Goal: Navigation & Orientation: Find specific page/section

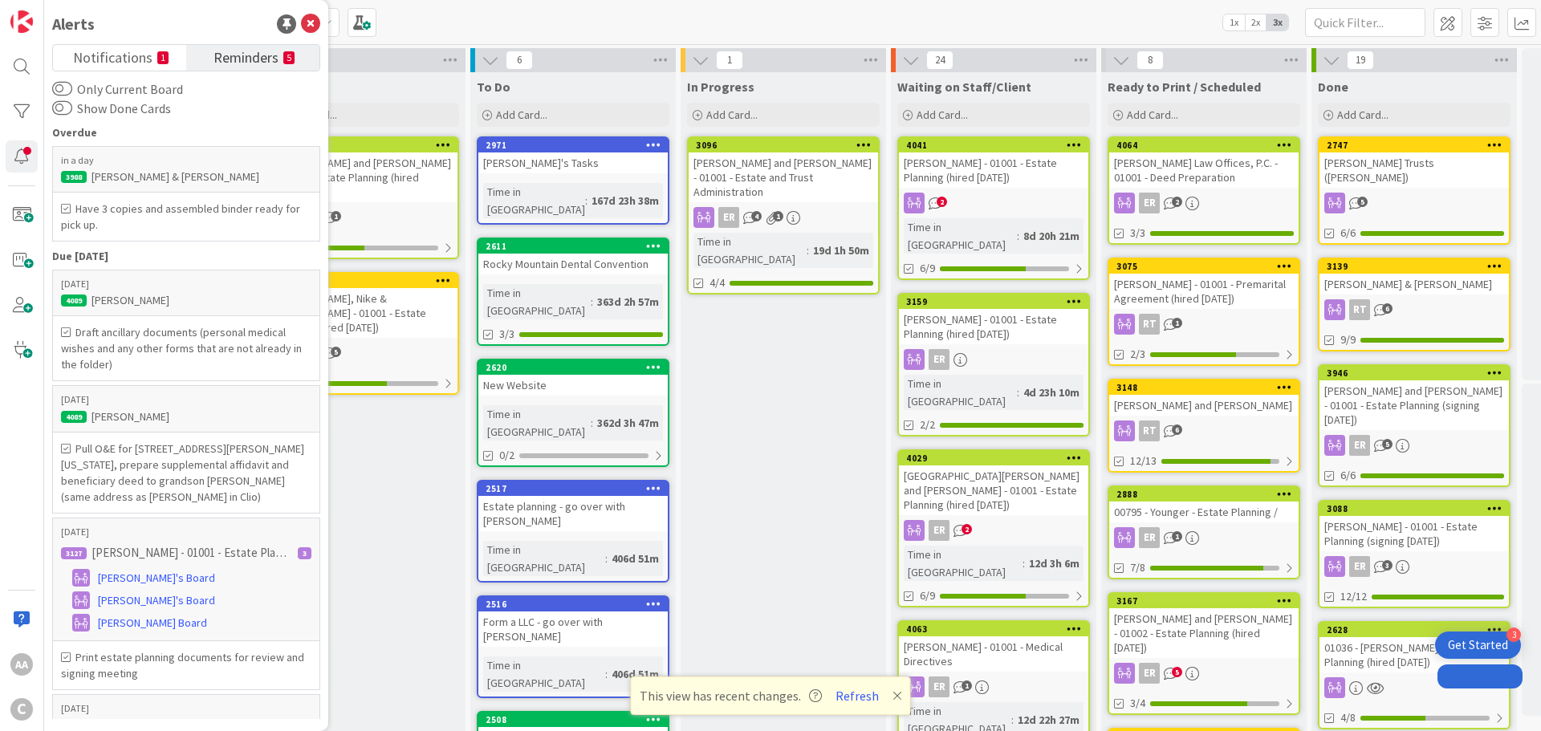
click at [226, 65] on span "Reminders" at bounding box center [245, 56] width 65 height 22
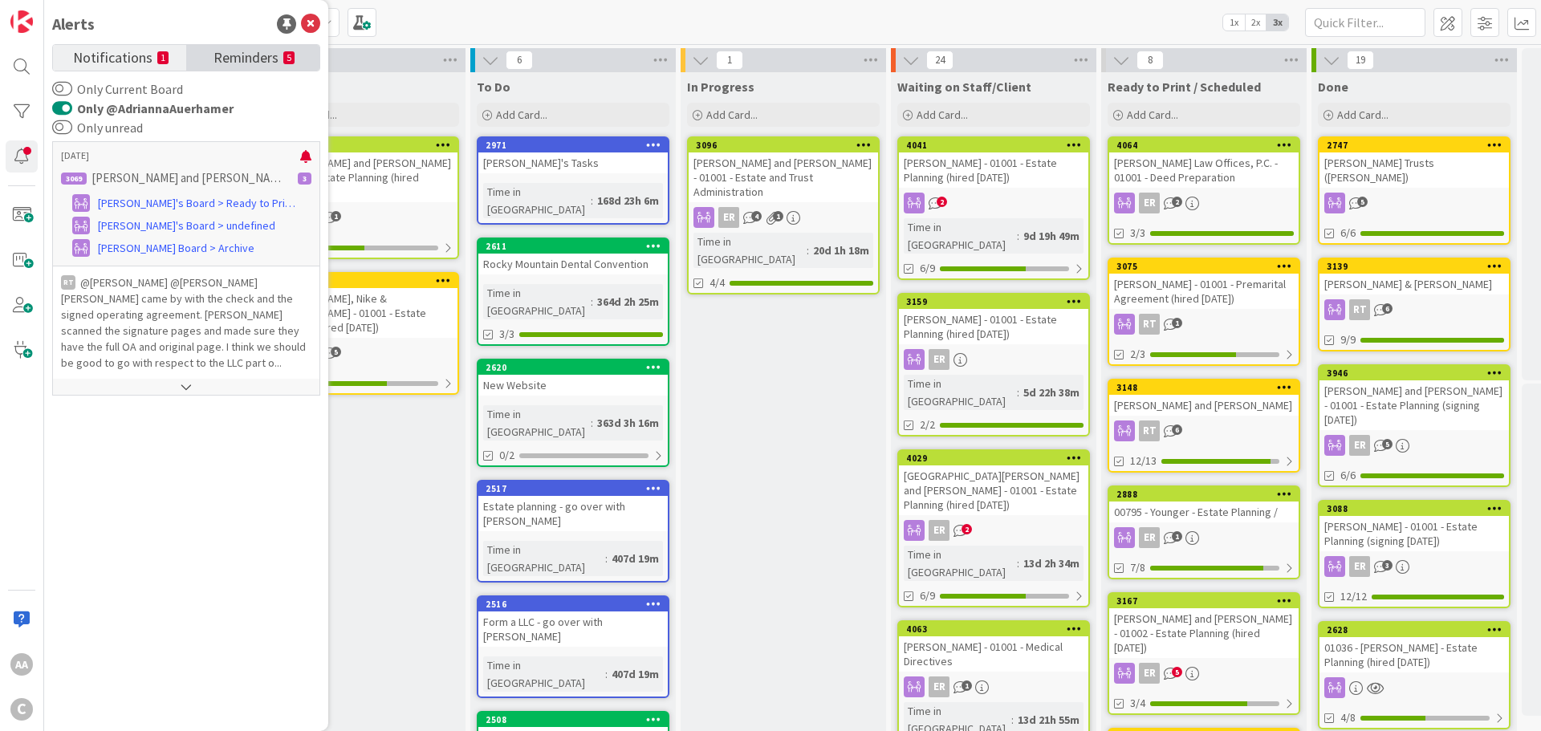
click at [225, 61] on span "Reminders" at bounding box center [245, 56] width 65 height 22
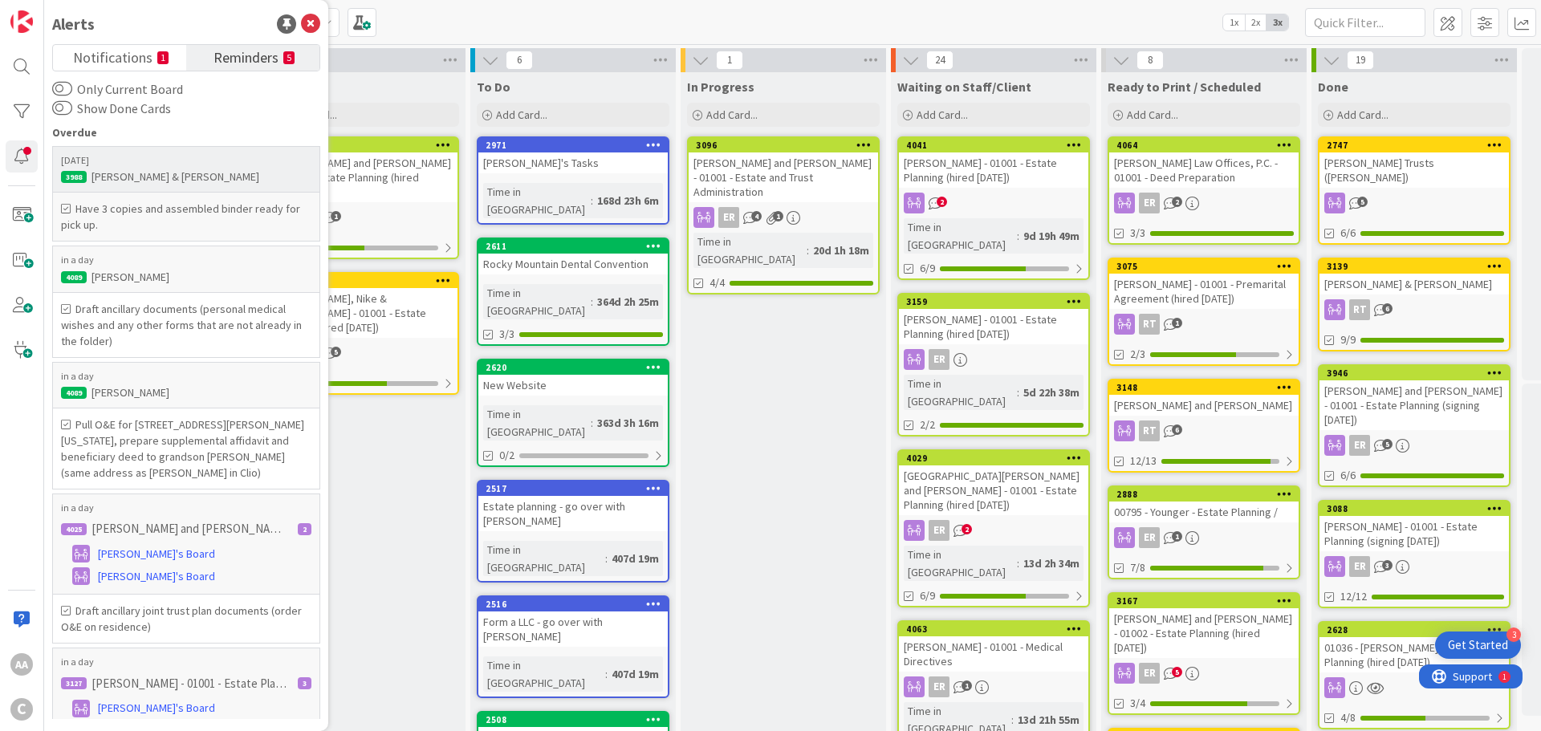
click at [177, 209] on h6 "Have 3 copies and assembled binder ready for pick up." at bounding box center [186, 217] width 250 height 32
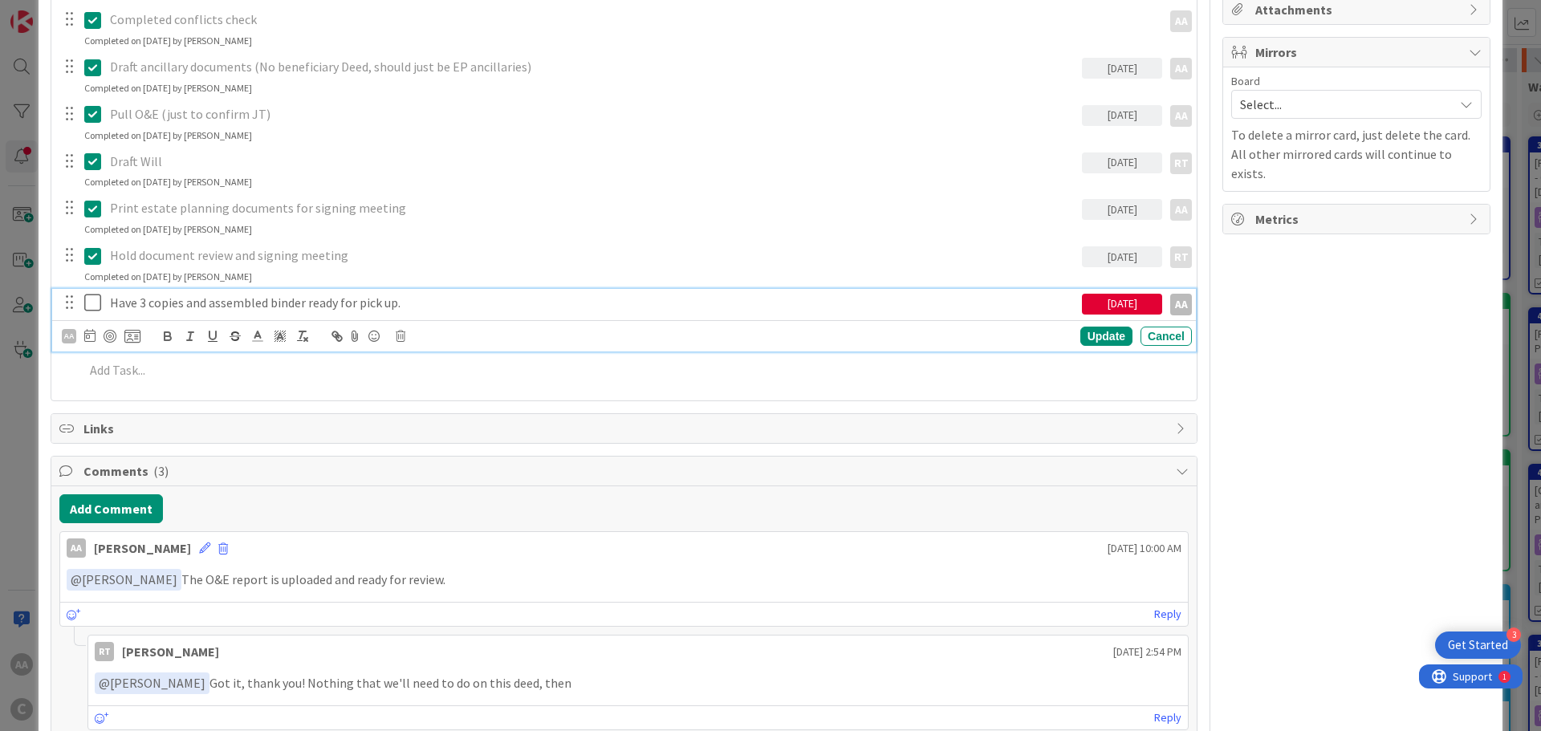
click at [94, 303] on icon at bounding box center [92, 302] width 17 height 19
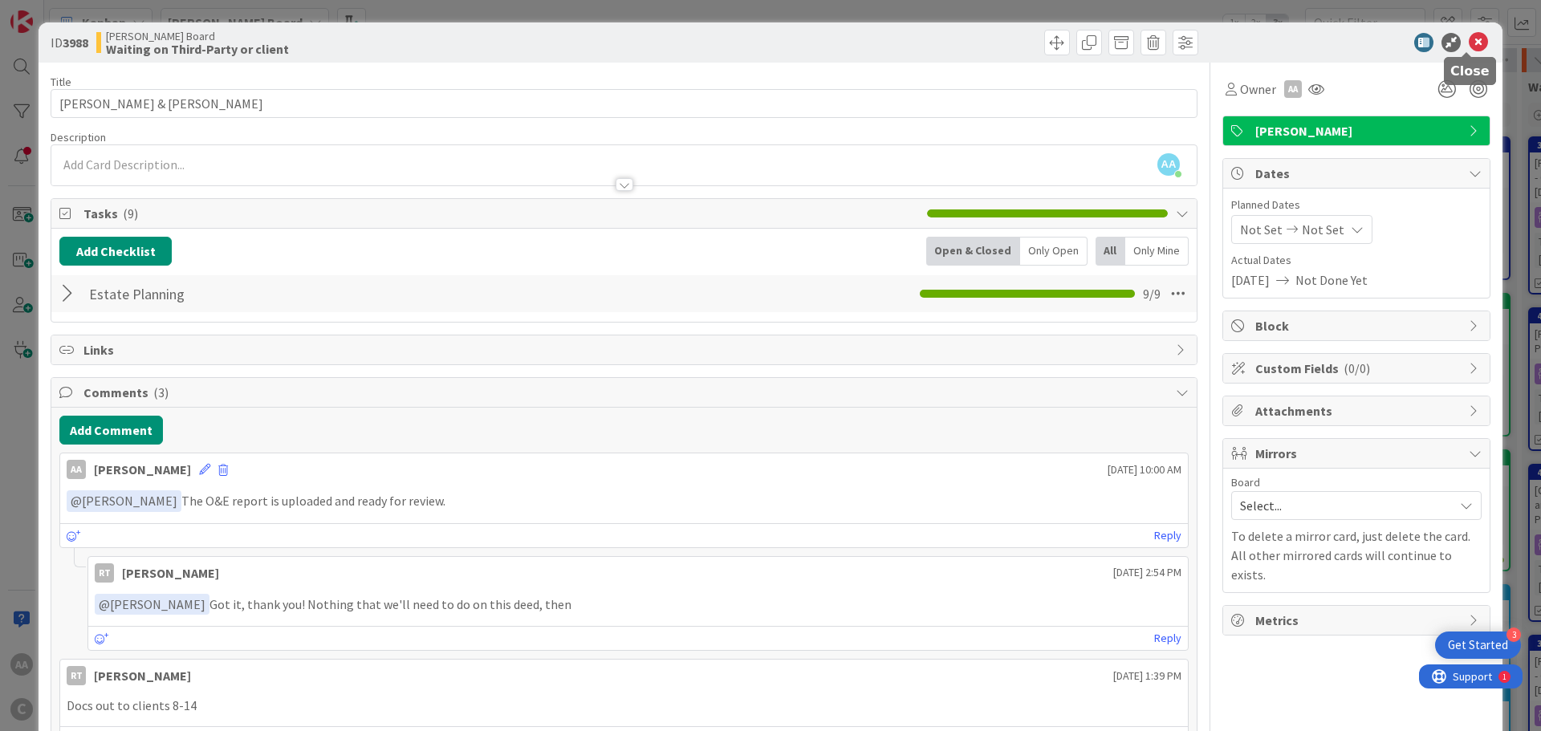
click at [1469, 35] on icon at bounding box center [1478, 42] width 19 height 19
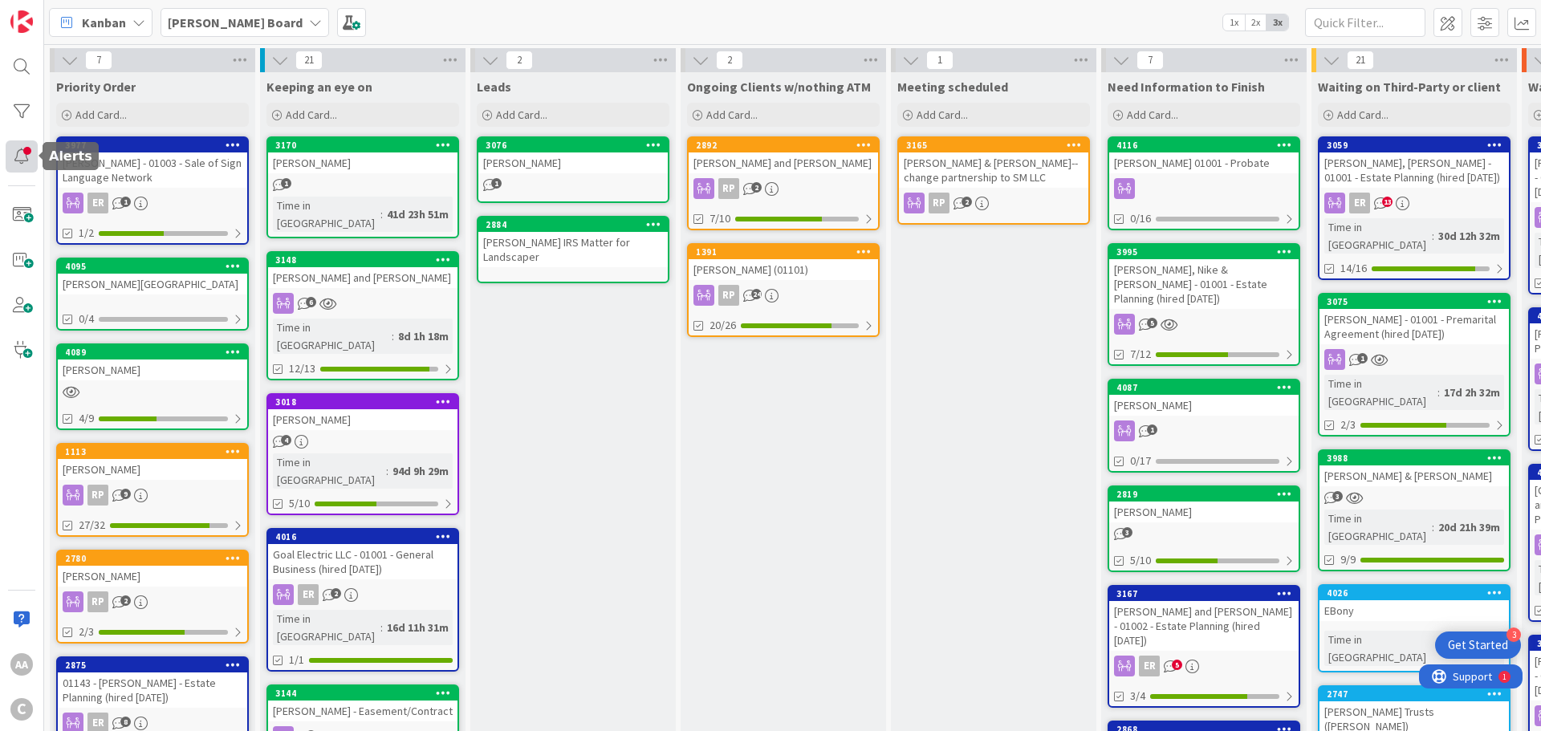
click at [18, 154] on div at bounding box center [22, 156] width 32 height 32
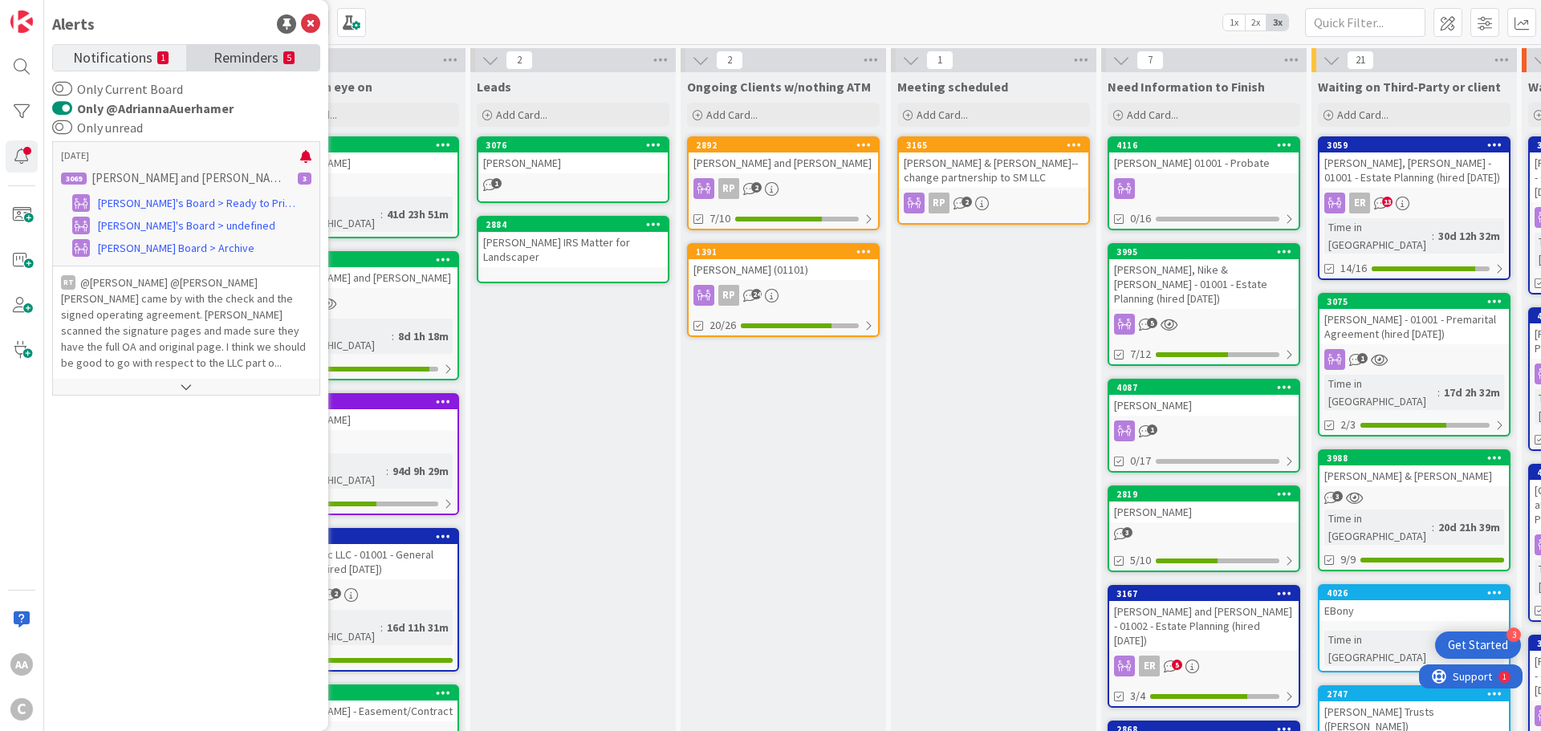
click at [262, 55] on span "Reminders" at bounding box center [245, 56] width 65 height 22
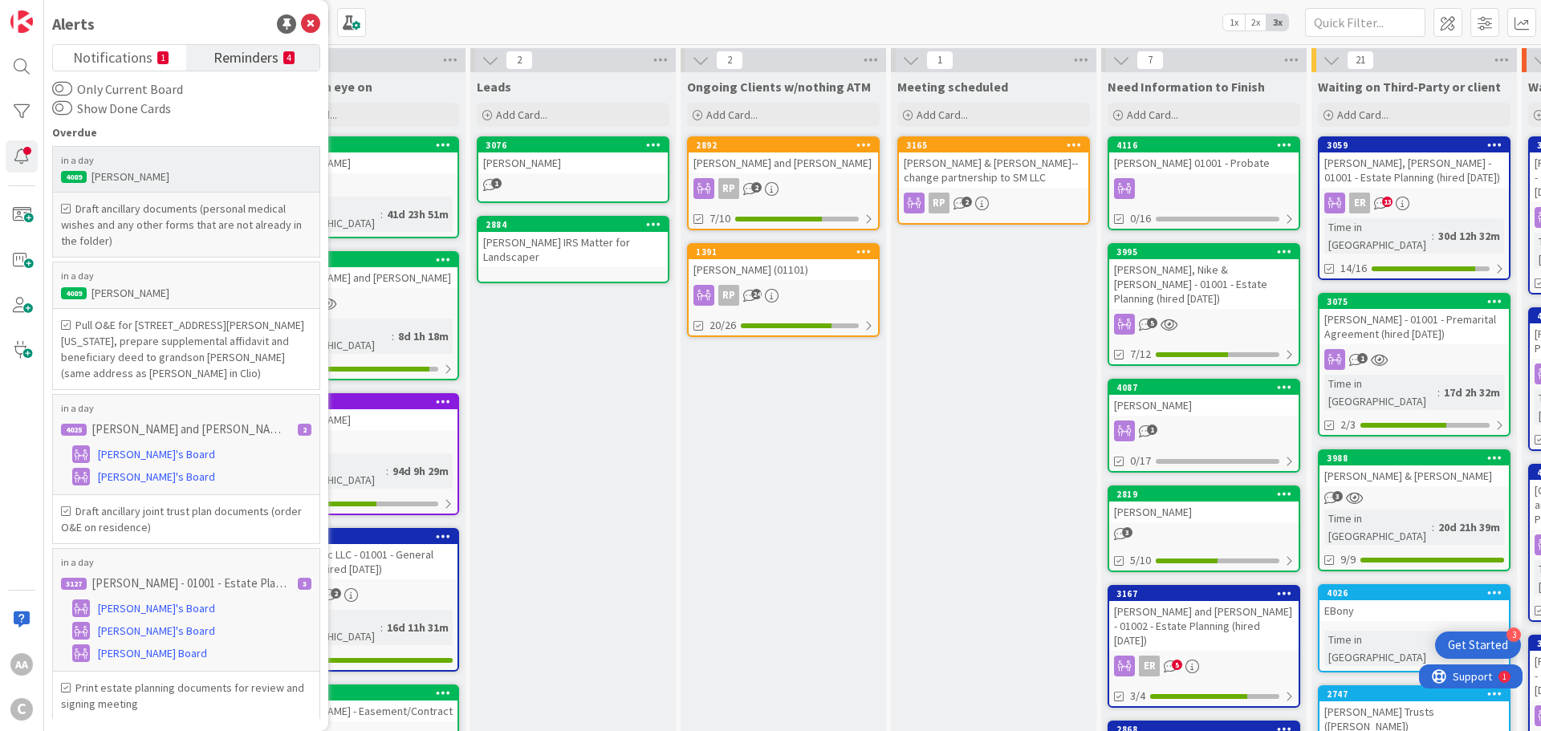
scroll to position [2, 0]
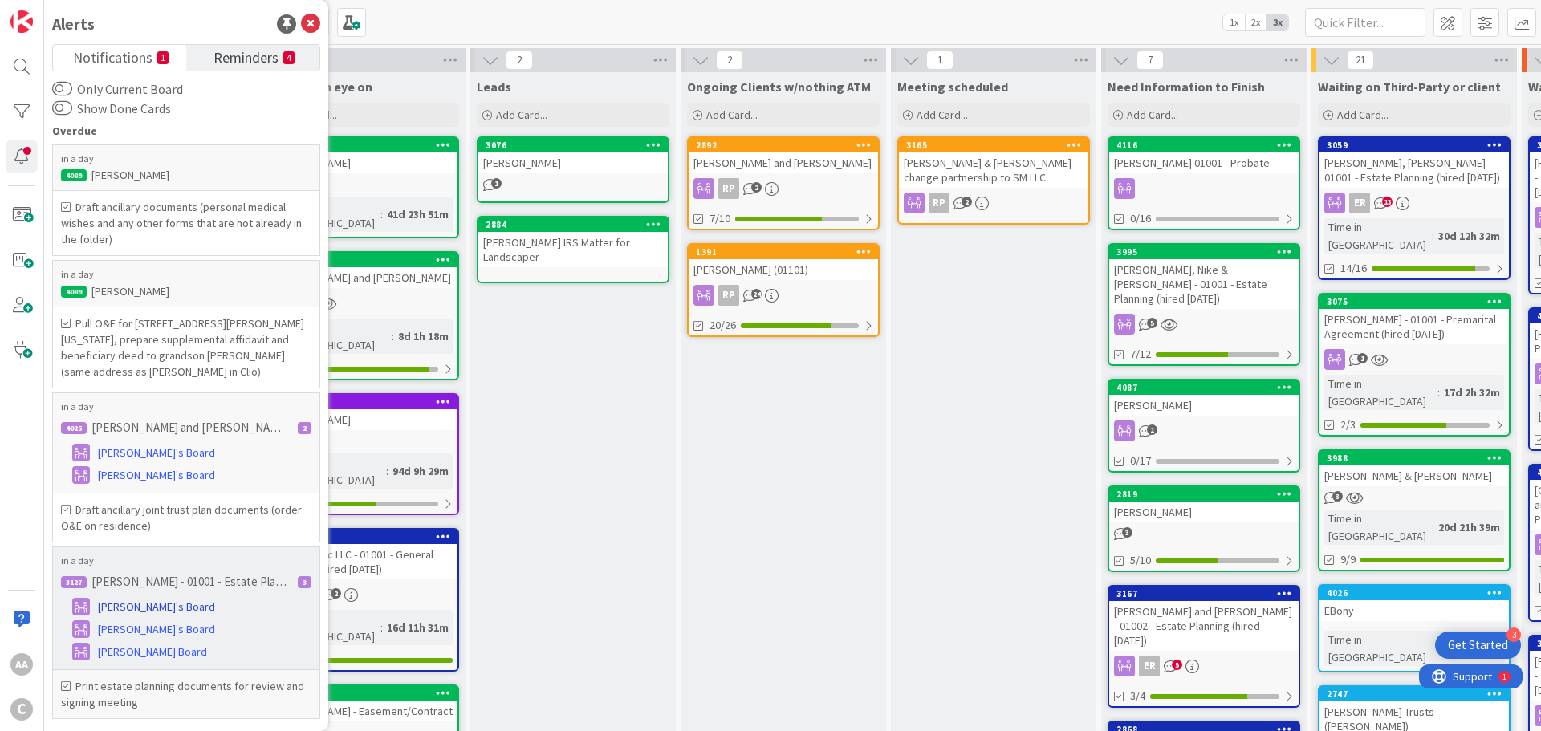
click at [149, 606] on span "[PERSON_NAME]'s Board" at bounding box center [156, 607] width 117 height 17
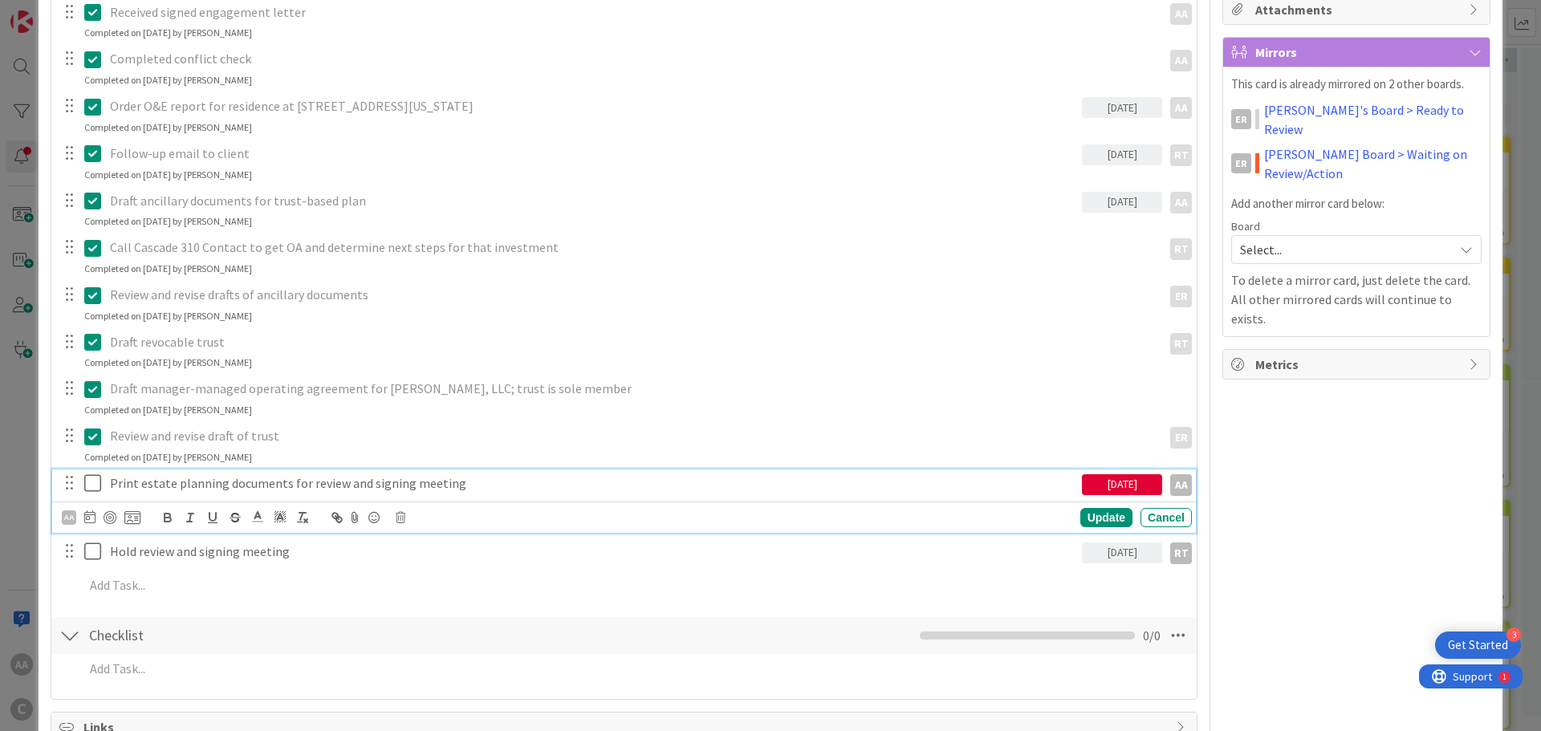
click at [95, 487] on icon at bounding box center [92, 482] width 17 height 19
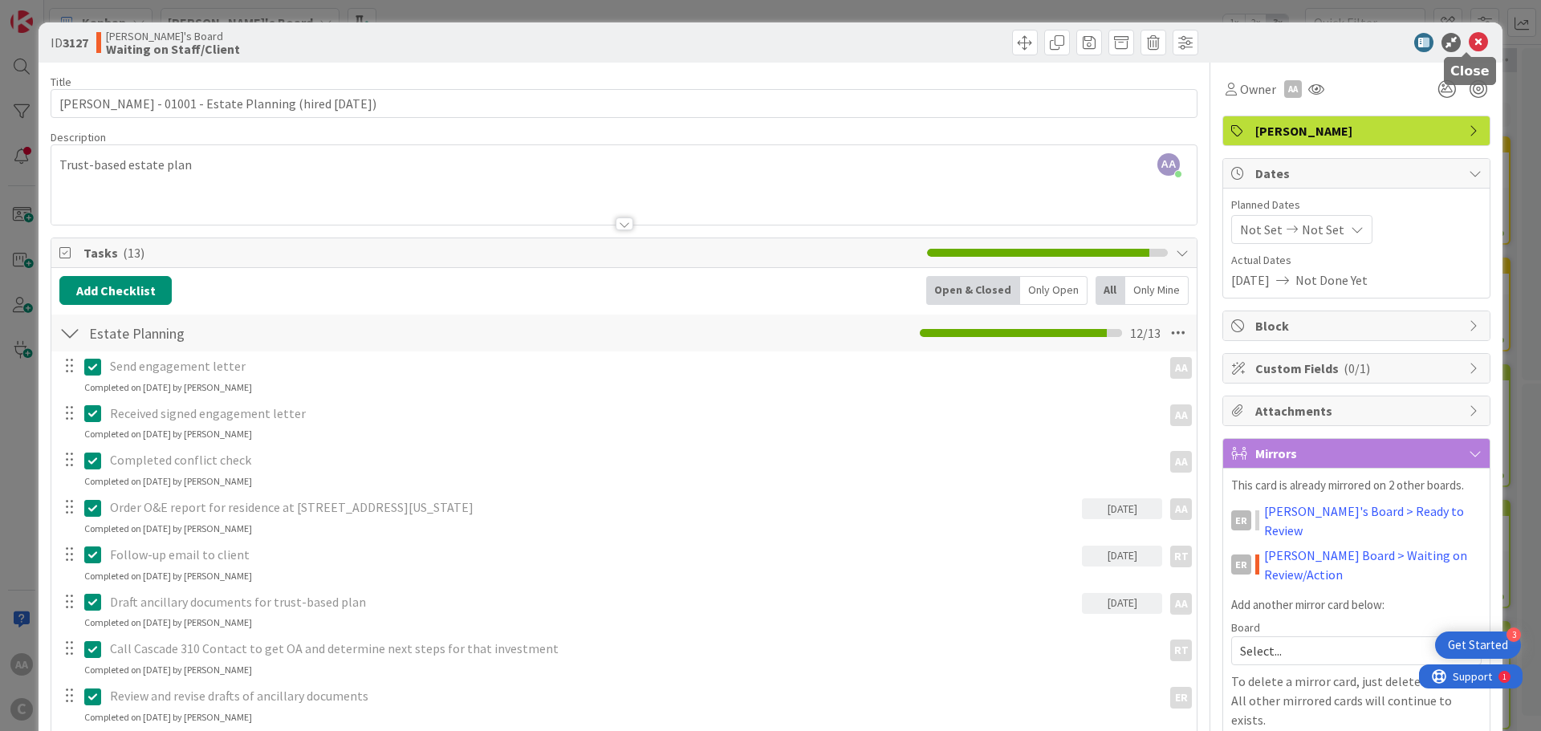
click at [1469, 39] on icon at bounding box center [1478, 42] width 19 height 19
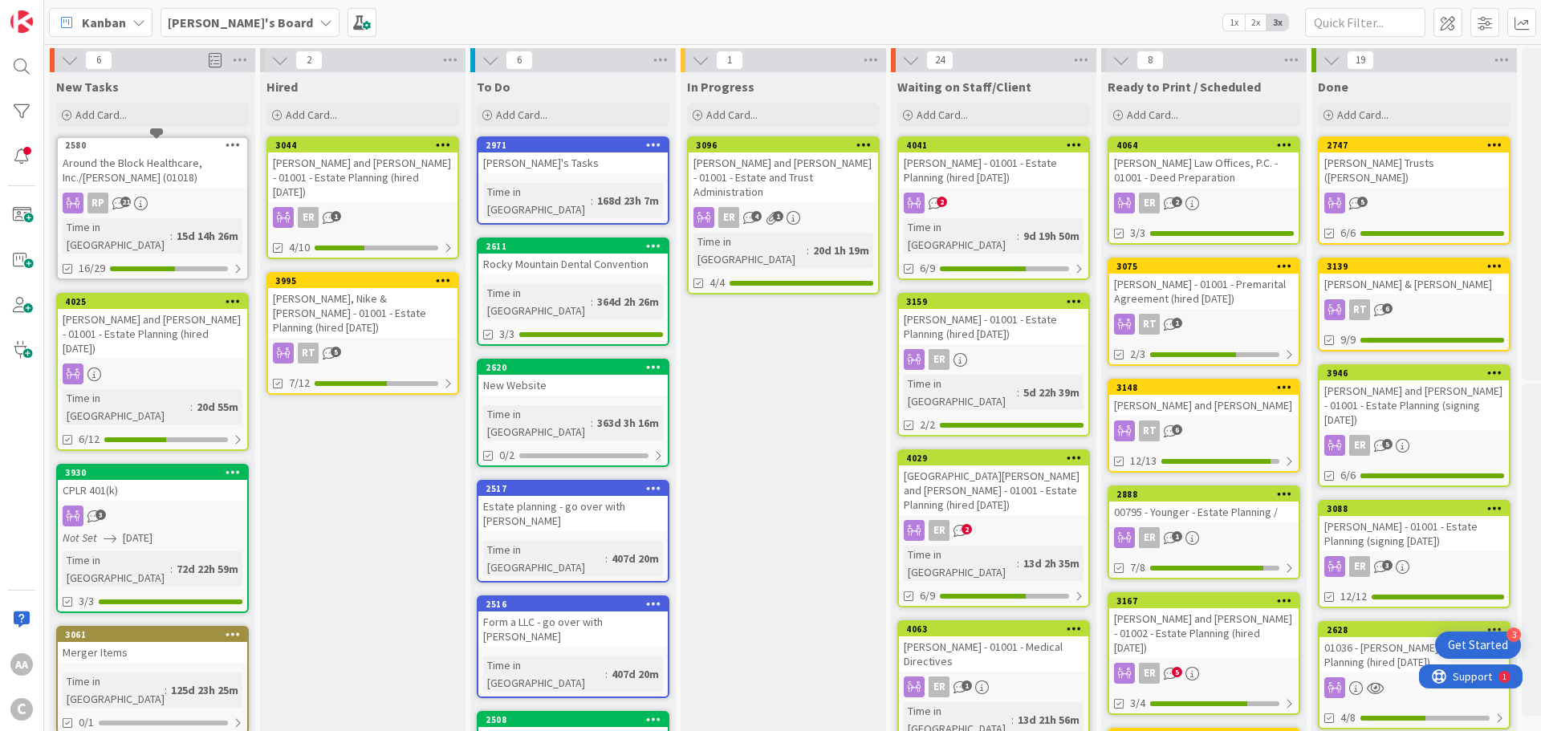
click at [178, 148] on div "2580" at bounding box center [156, 145] width 182 height 11
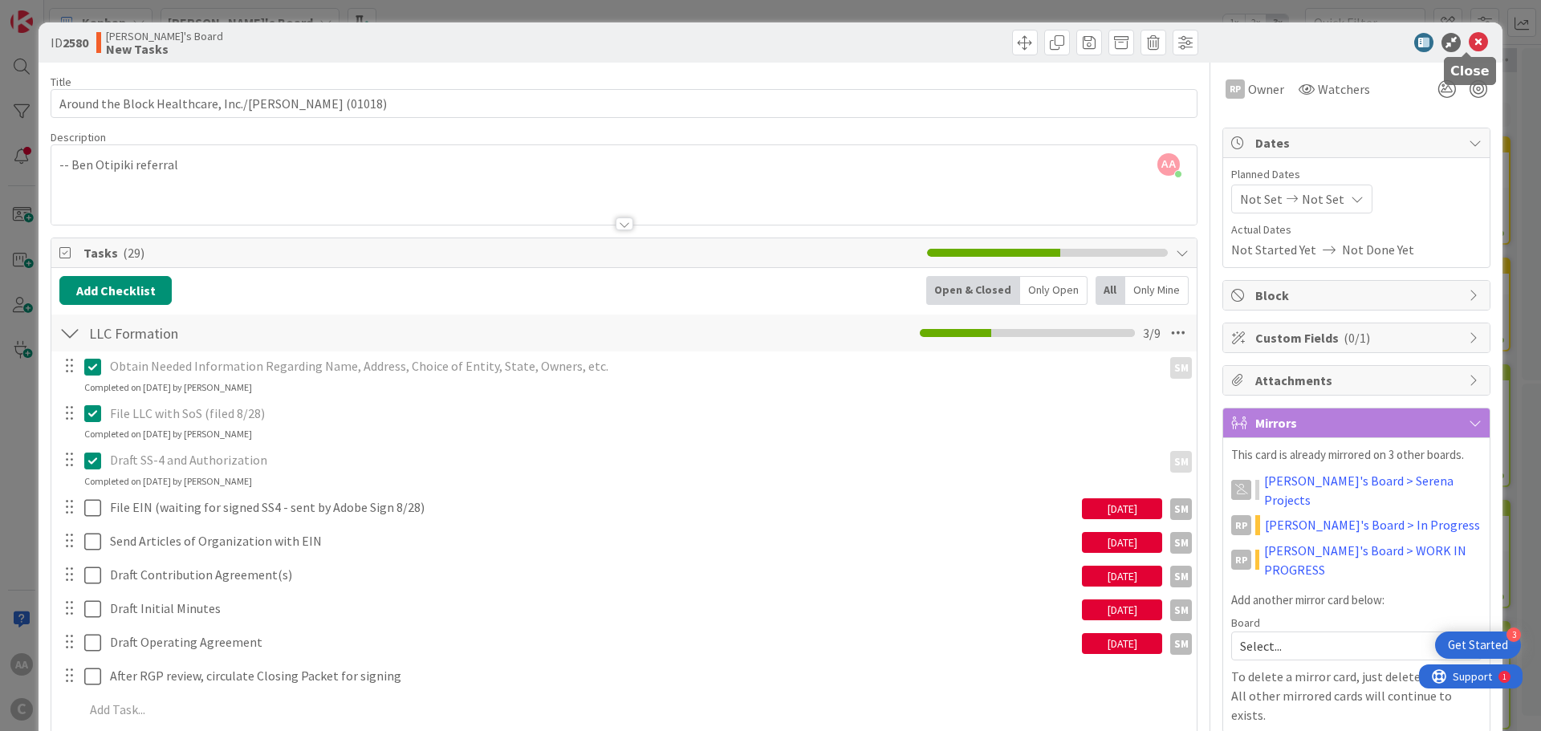
click at [1469, 48] on icon at bounding box center [1478, 42] width 19 height 19
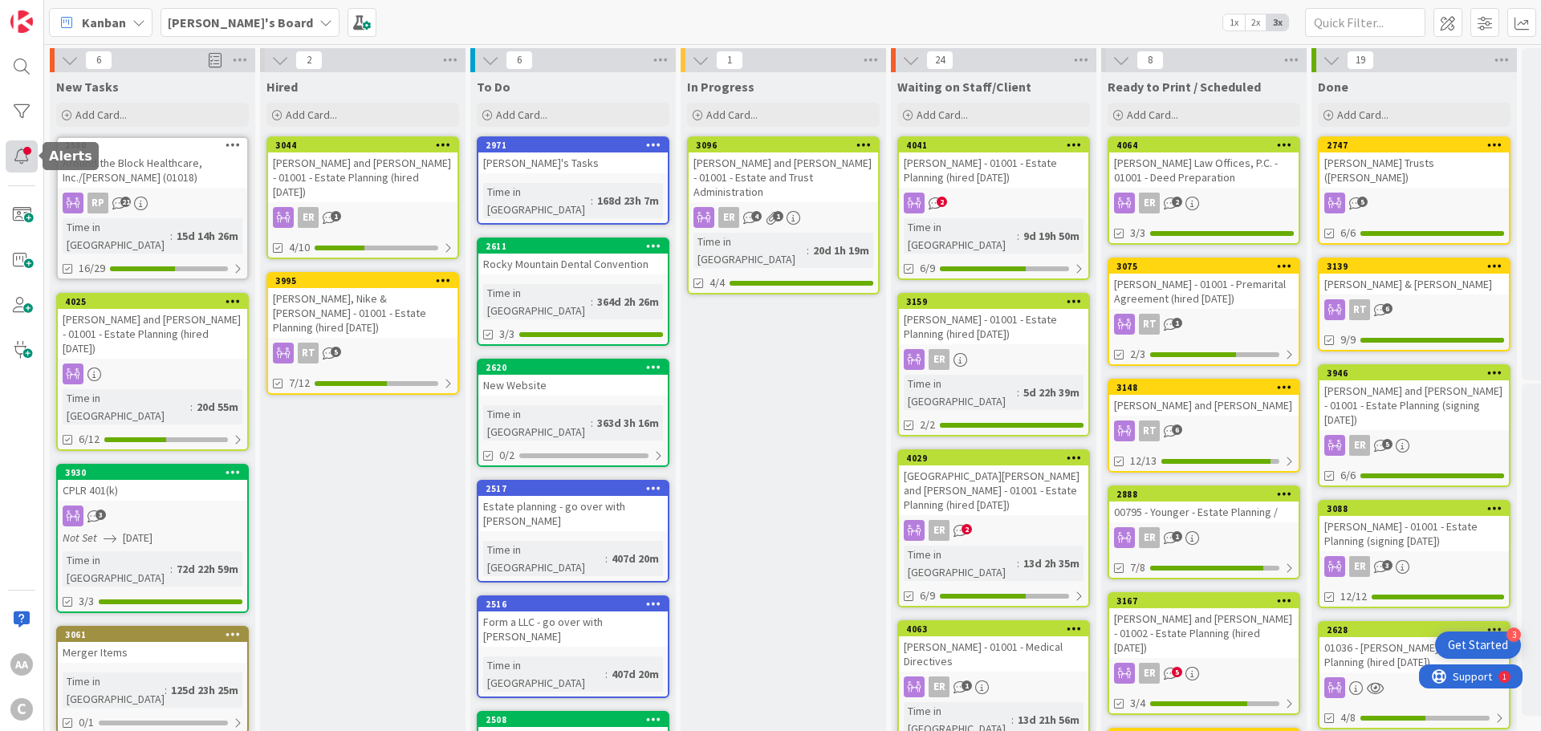
click at [21, 164] on div at bounding box center [22, 156] width 32 height 32
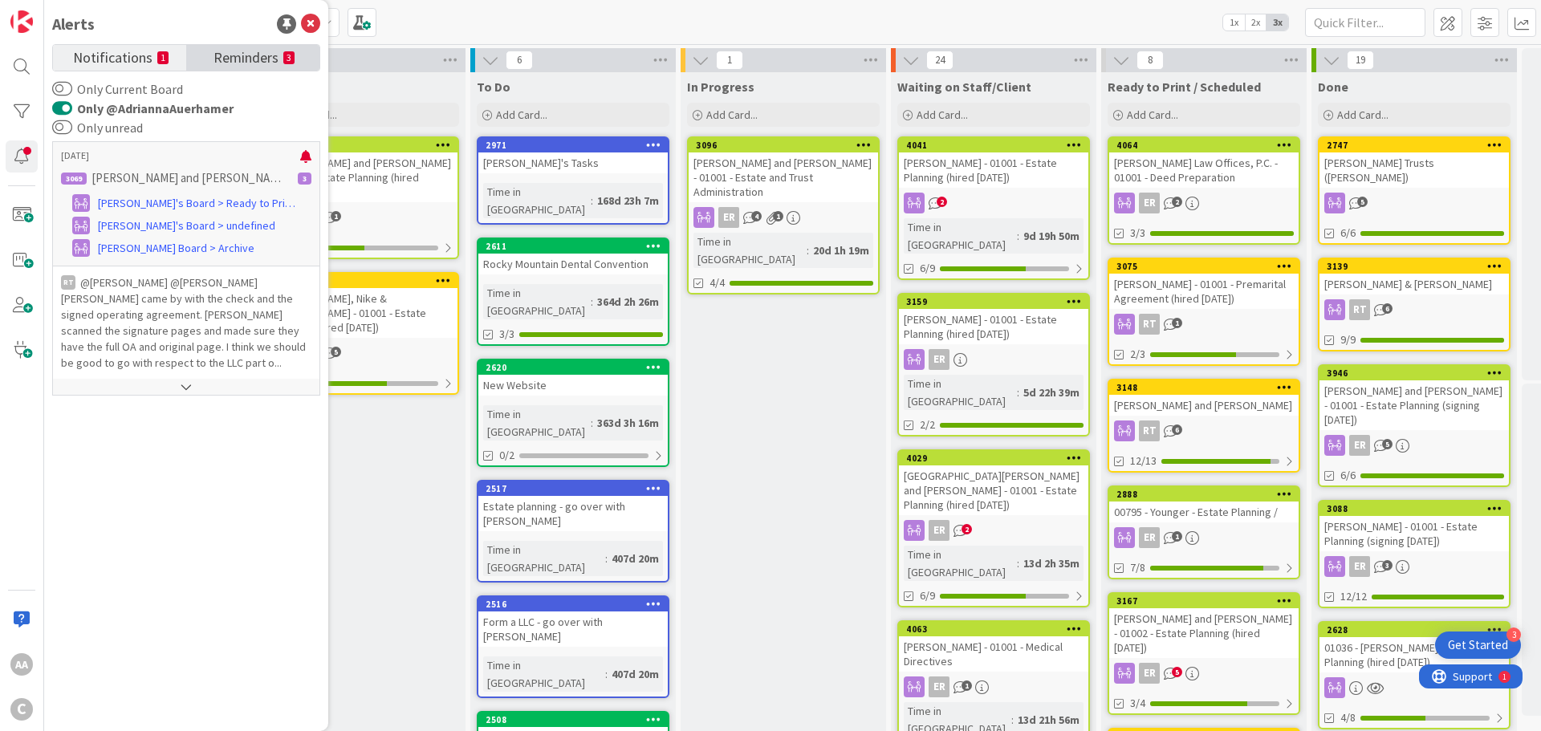
click at [236, 57] on span "Reminders" at bounding box center [245, 56] width 65 height 22
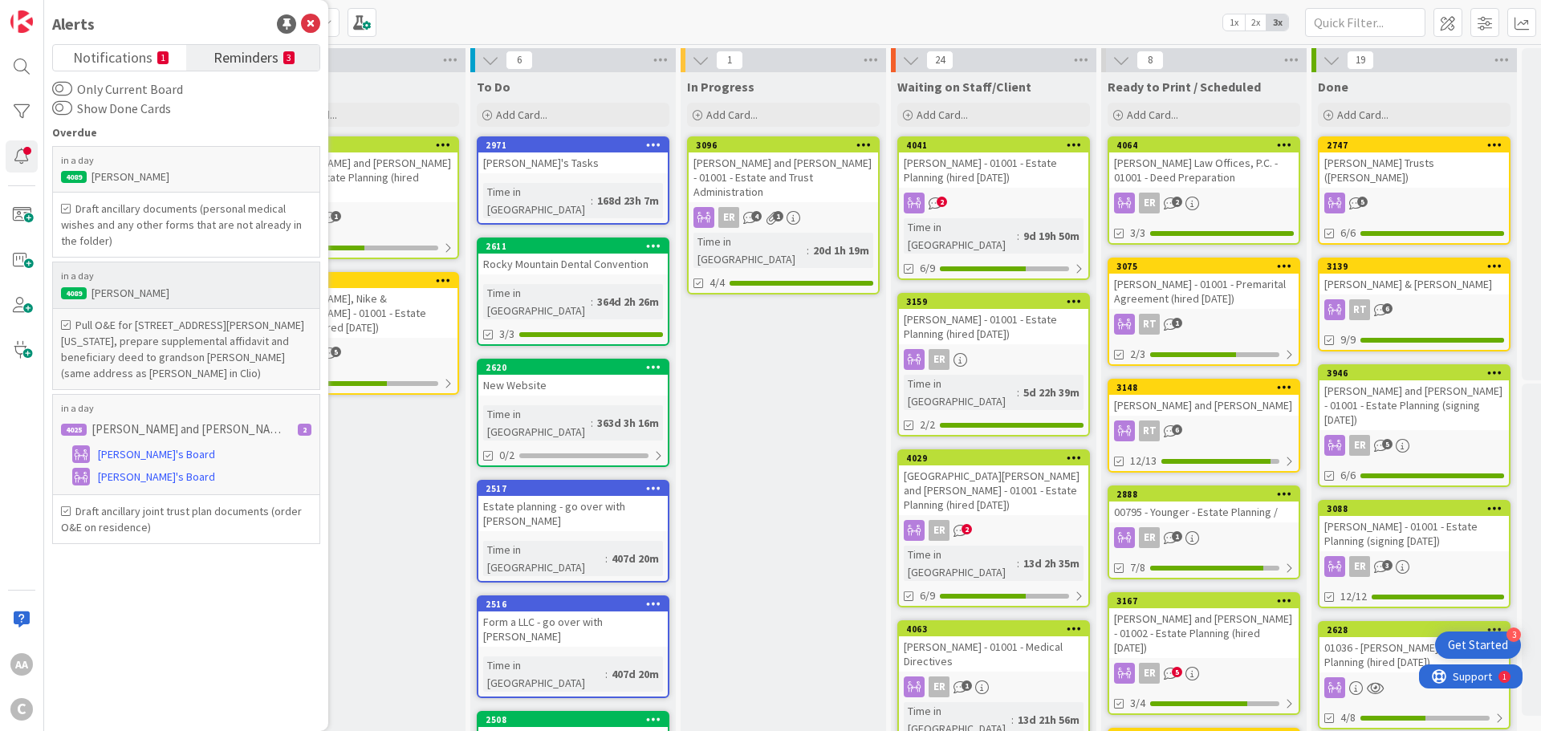
click at [145, 339] on h6 "Pull O&E for [STREET_ADDRESS][PERSON_NAME][US_STATE], prepare supplemental affi…" at bounding box center [186, 349] width 250 height 64
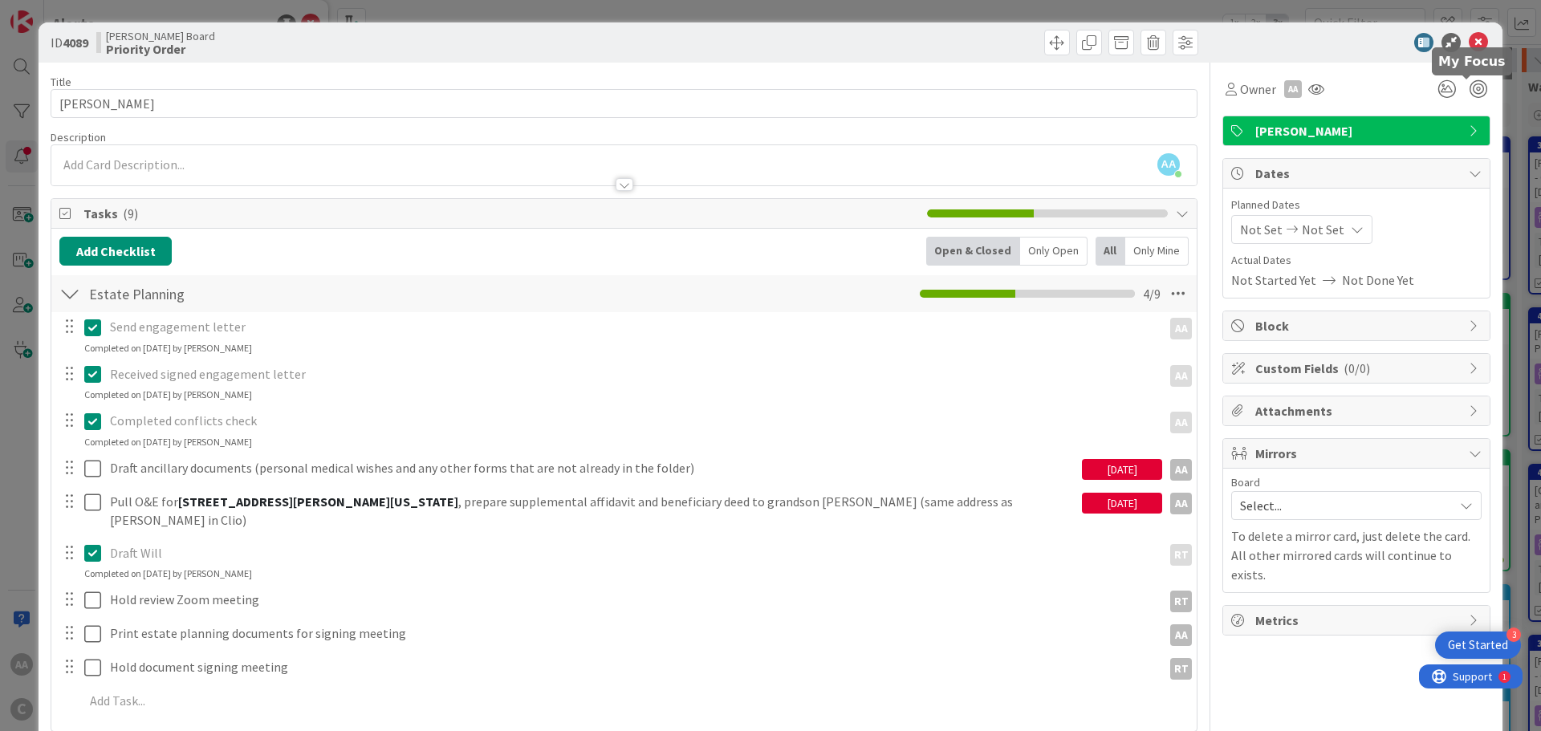
click at [1469, 41] on icon at bounding box center [1478, 42] width 19 height 19
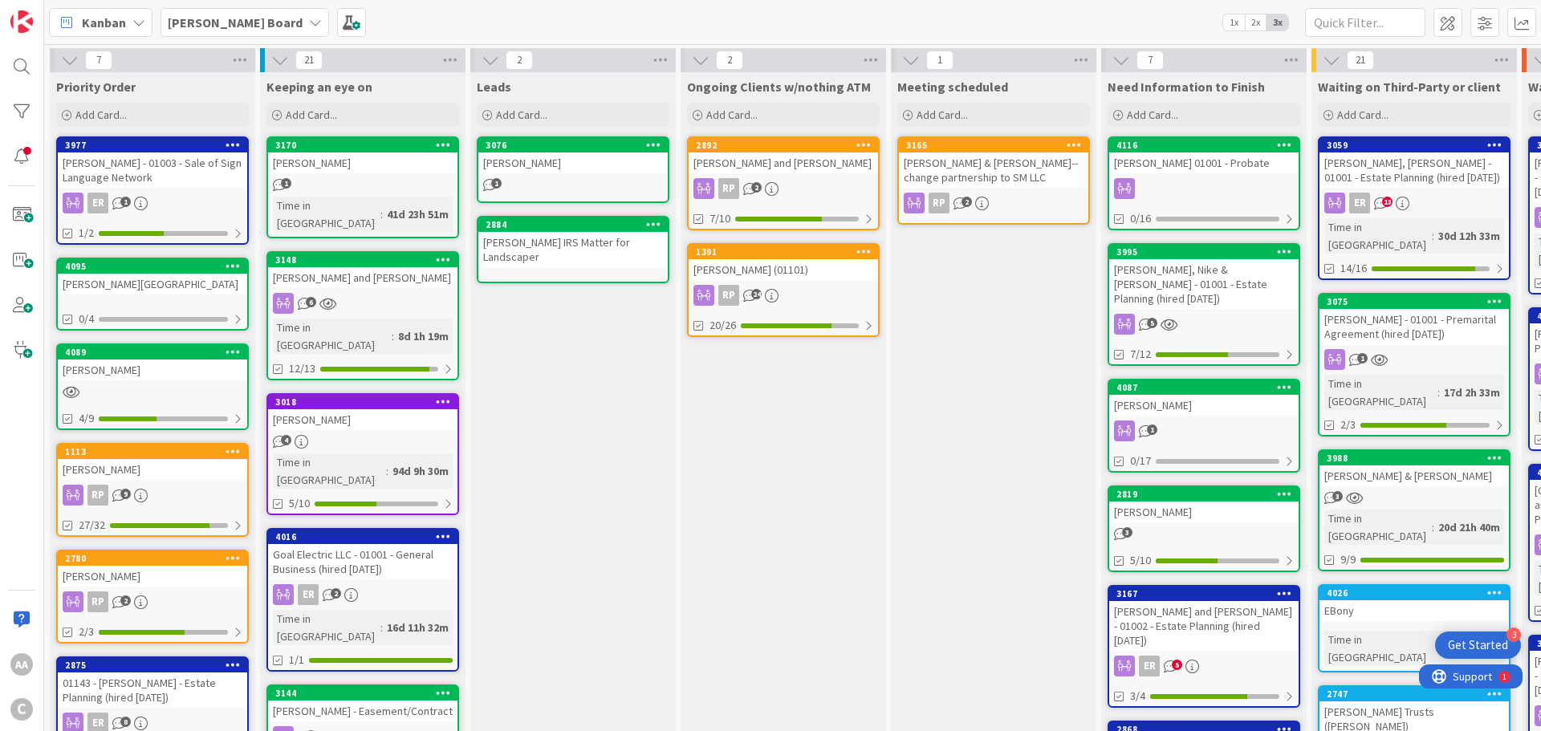
click at [218, 22] on b "[PERSON_NAME] Board" at bounding box center [235, 22] width 135 height 16
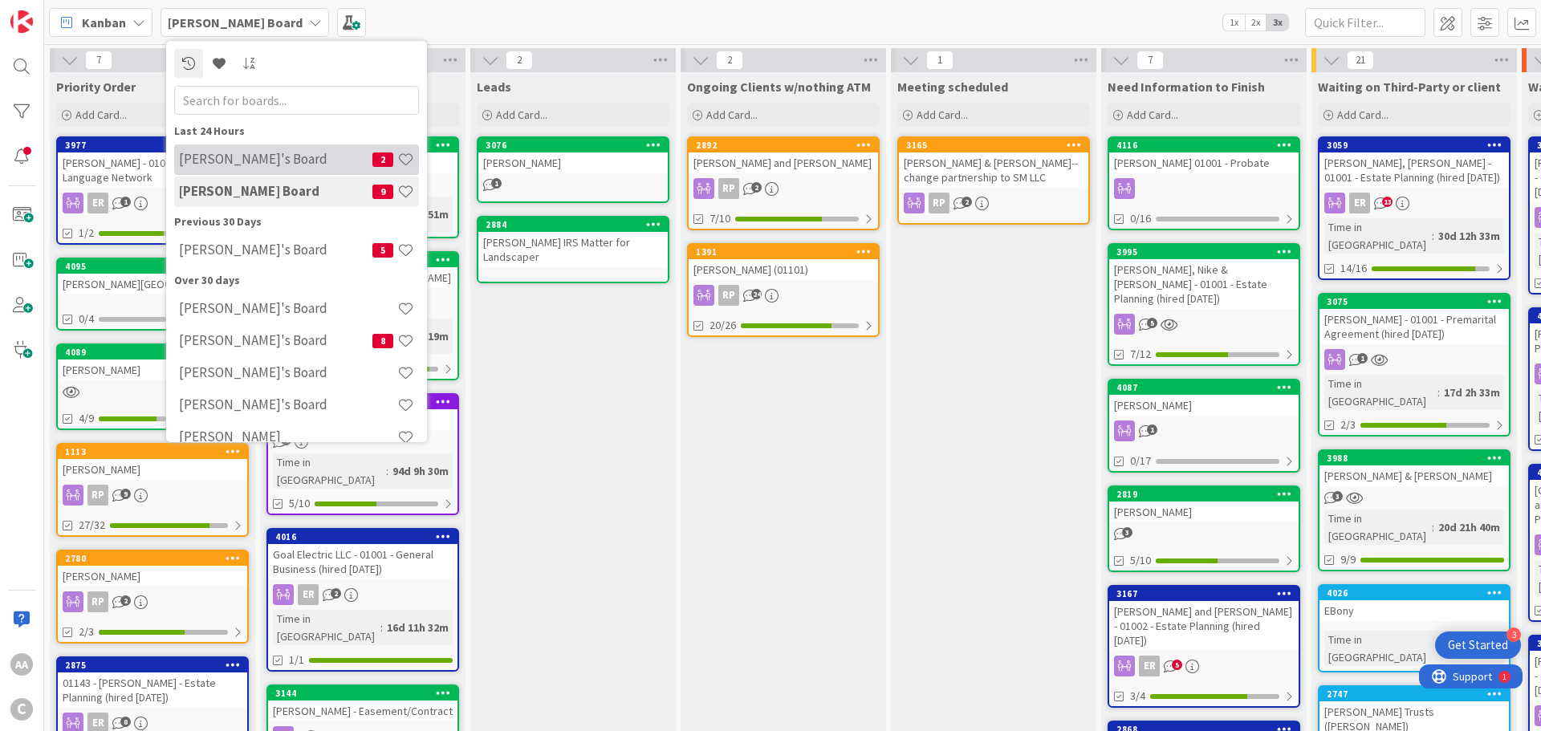
click at [250, 160] on h4 "[PERSON_NAME]'s Board" at bounding box center [275, 159] width 193 height 16
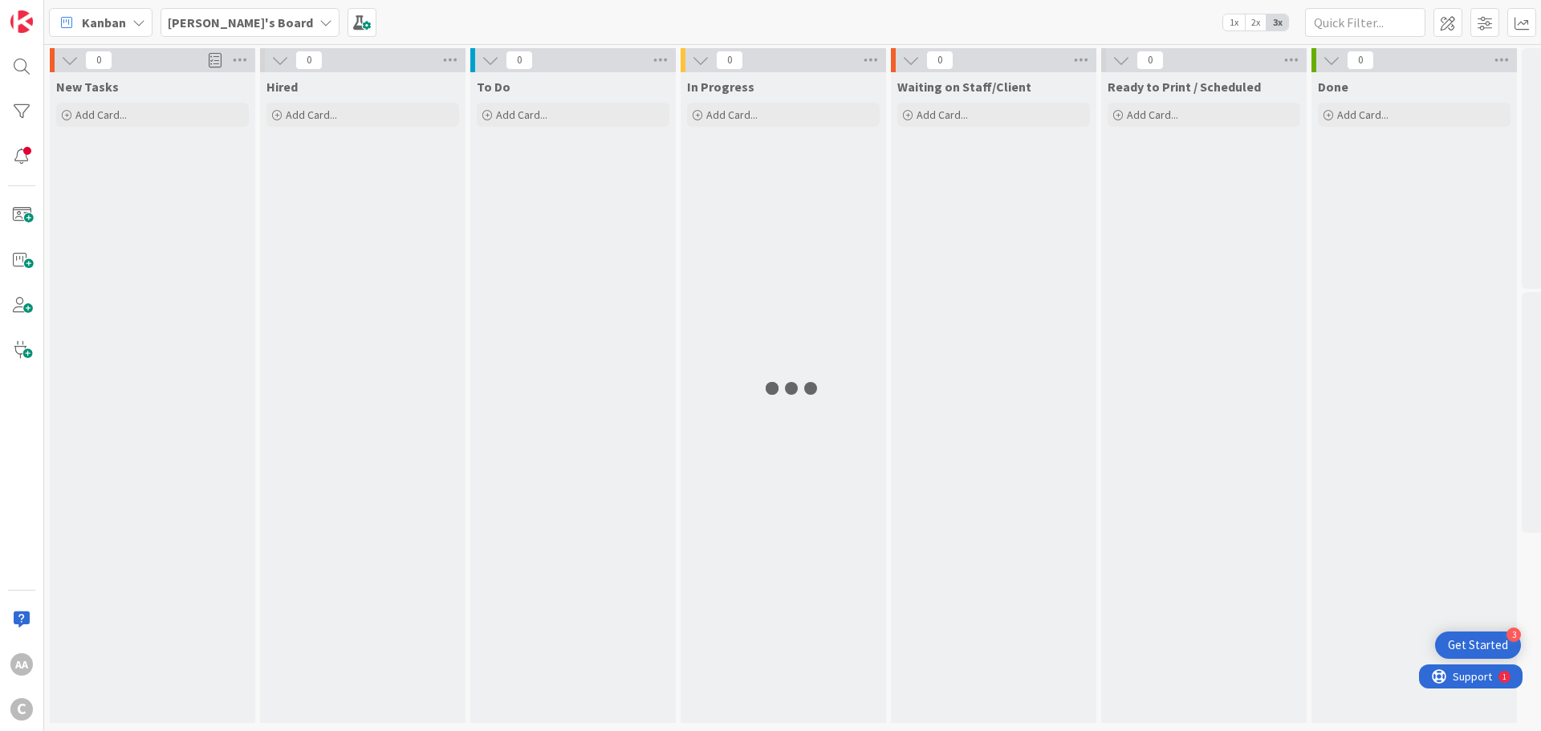
click at [198, 16] on b "[PERSON_NAME]'s Board" at bounding box center [240, 22] width 145 height 16
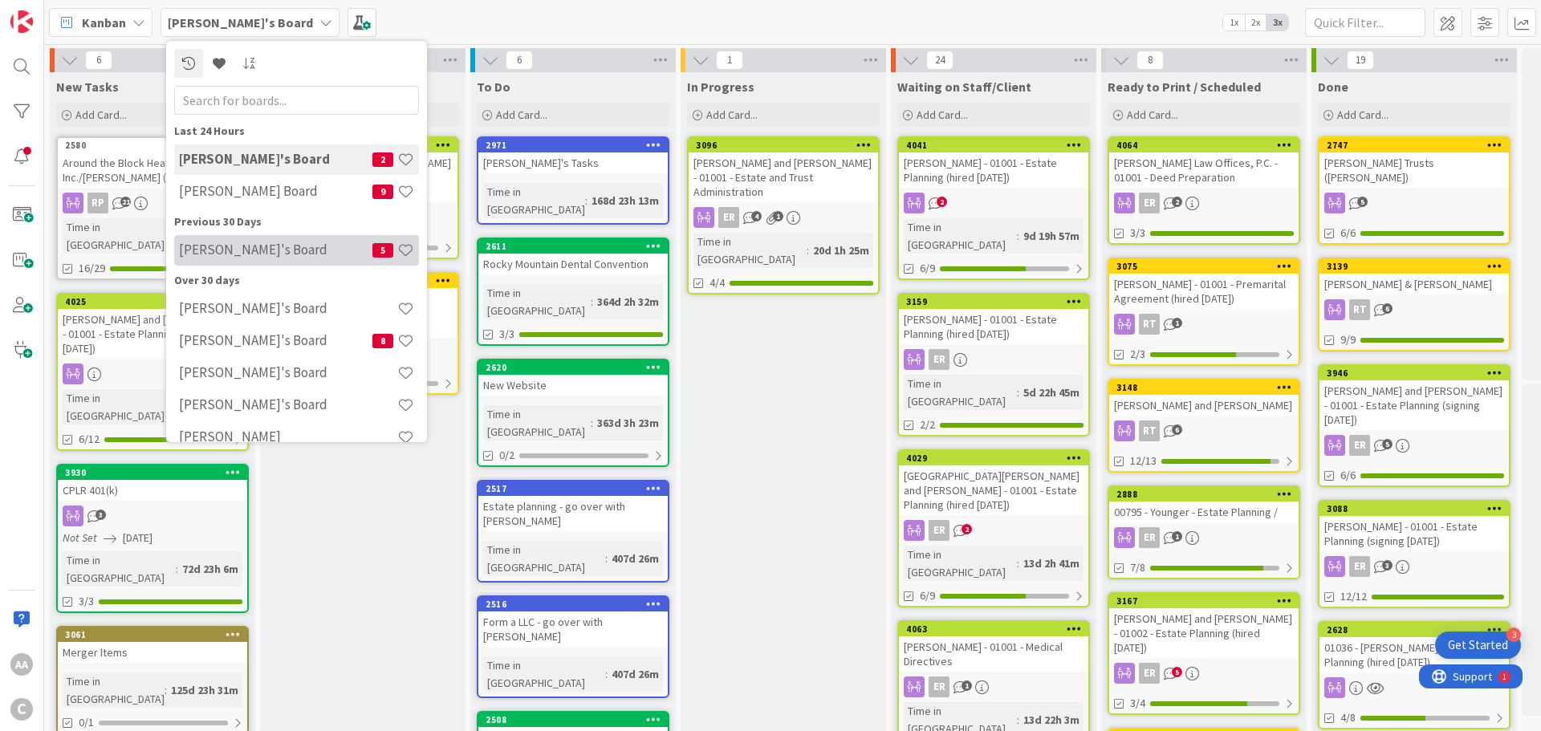
click at [261, 245] on h4 "[PERSON_NAME]'s Board" at bounding box center [275, 250] width 193 height 16
